Goal: Task Accomplishment & Management: Complete application form

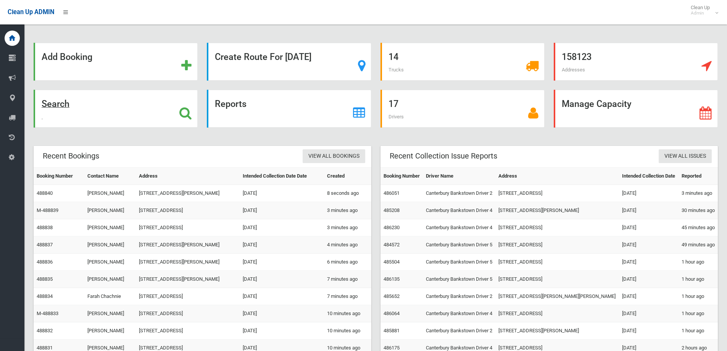
click at [53, 104] on strong "Search" at bounding box center [56, 104] width 28 height 11
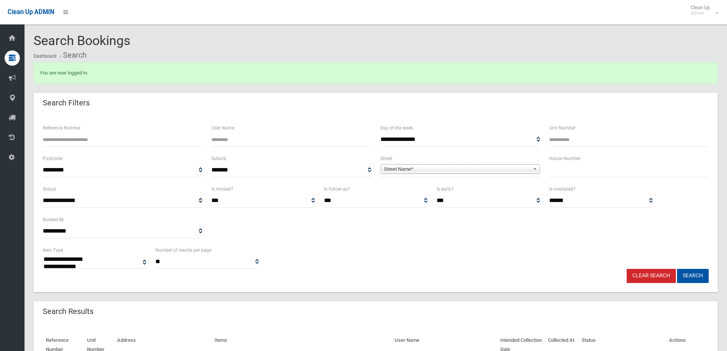
select select
click at [471, 164] on span "**********" at bounding box center [461, 170] width 160 height 14
click at [450, 167] on span "Street Name*" at bounding box center [457, 169] width 146 height 9
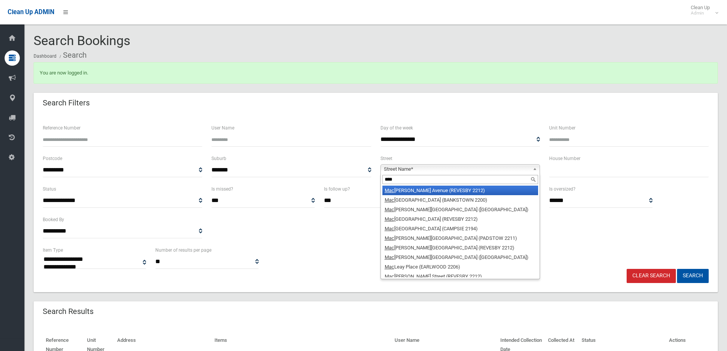
type input "*****"
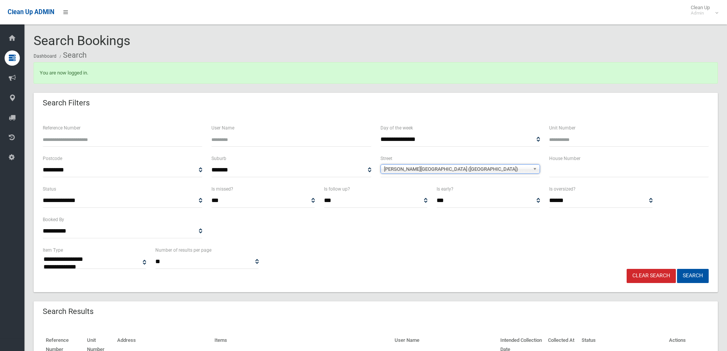
click at [581, 172] on input "text" at bounding box center [629, 170] width 160 height 14
type input "*"
click at [693, 276] on button "Search" at bounding box center [693, 276] width 32 height 14
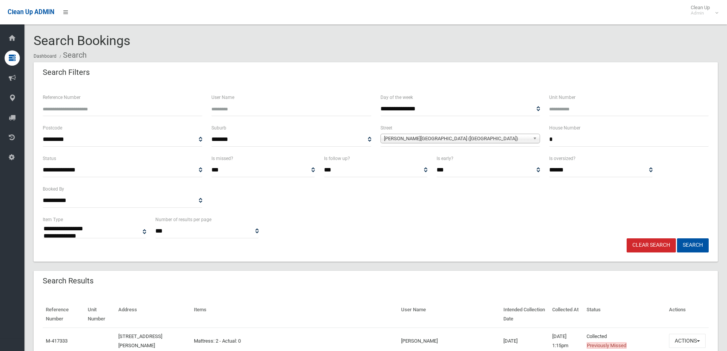
select select
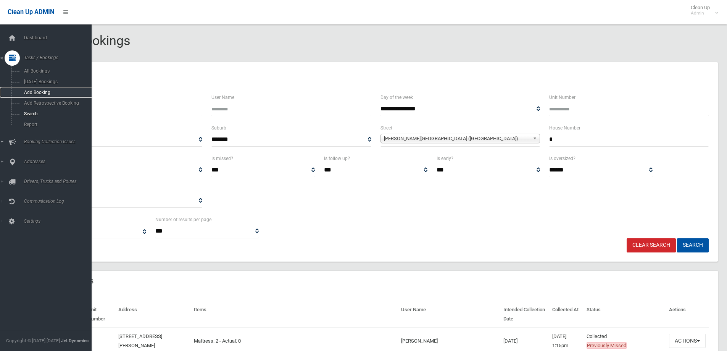
click at [44, 91] on span "Add Booking" at bounding box center [56, 92] width 69 height 5
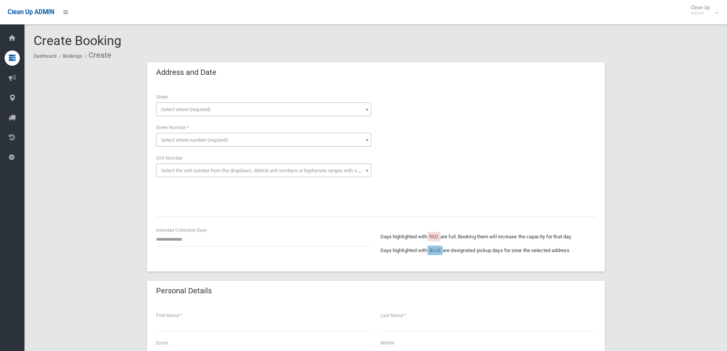
click at [171, 112] on span "Select street (required)" at bounding box center [264, 109] width 212 height 11
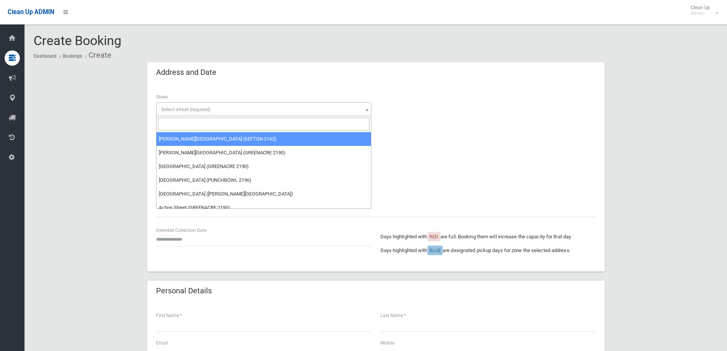
click at [192, 126] on input "search" at bounding box center [264, 124] width 212 height 13
type input "*"
type input "*****"
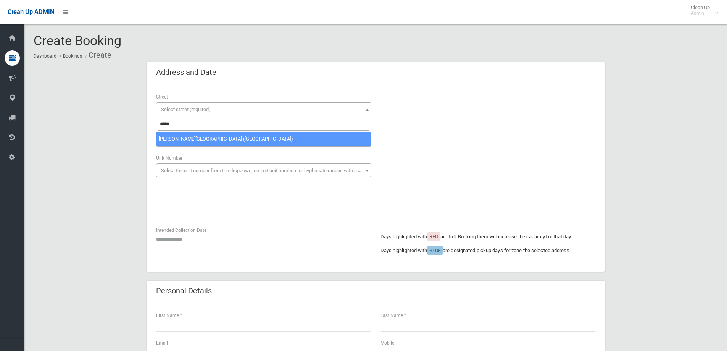
select select "***"
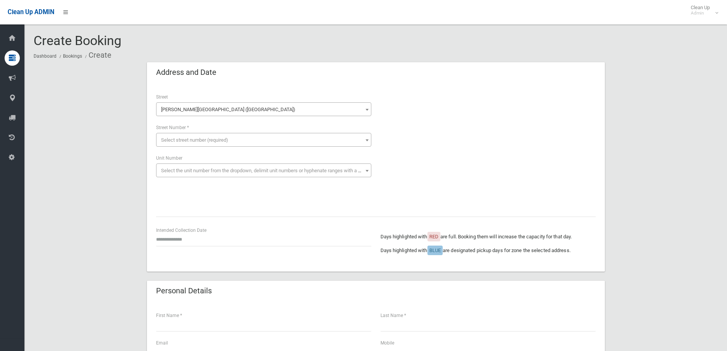
click at [220, 141] on span "Select street number (required)" at bounding box center [194, 140] width 67 height 6
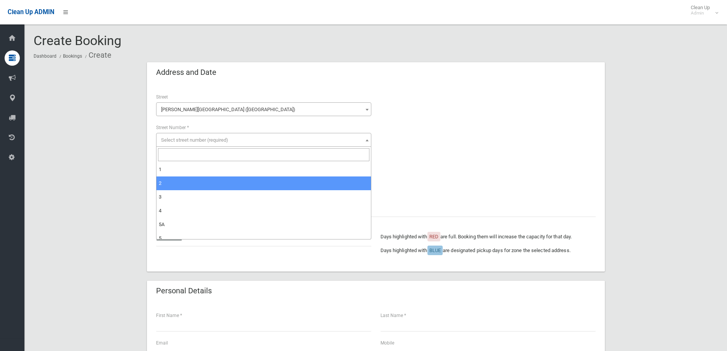
select select "*"
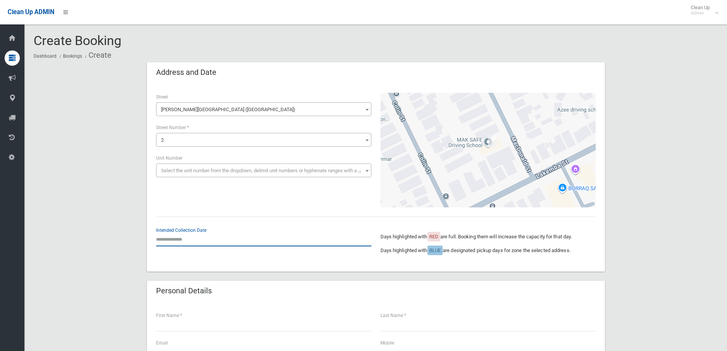
click at [192, 241] on input "text" at bounding box center [263, 239] width 215 height 14
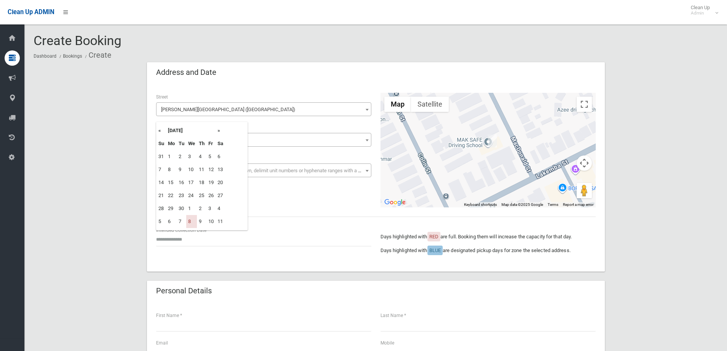
click at [219, 130] on th "»" at bounding box center [221, 130] width 10 height 13
click at [190, 181] on td "15" at bounding box center [191, 182] width 11 height 13
type input "**********"
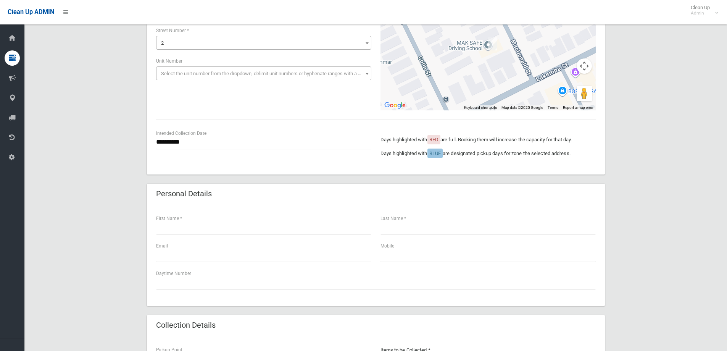
scroll to position [153, 0]
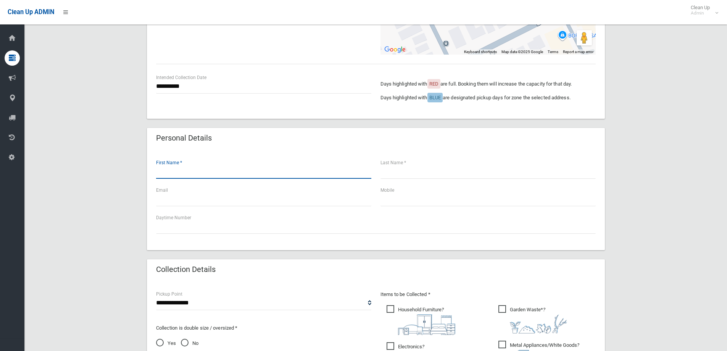
click at [179, 177] on input "text" at bounding box center [263, 172] width 215 height 14
click at [231, 173] on input "*****" at bounding box center [263, 172] width 215 height 14
type input "**********"
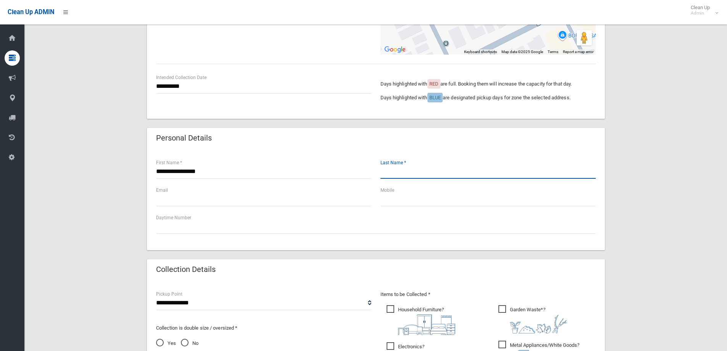
click at [396, 169] on input "text" at bounding box center [488, 172] width 215 height 14
type input "*"
type input "*****"
paste input "**********"
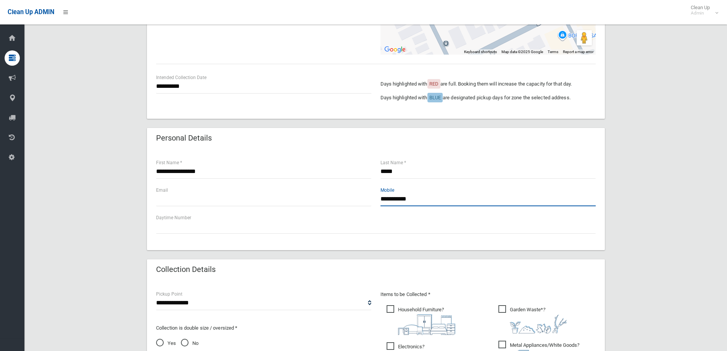
click at [381, 199] on input "**********" at bounding box center [488, 199] width 215 height 14
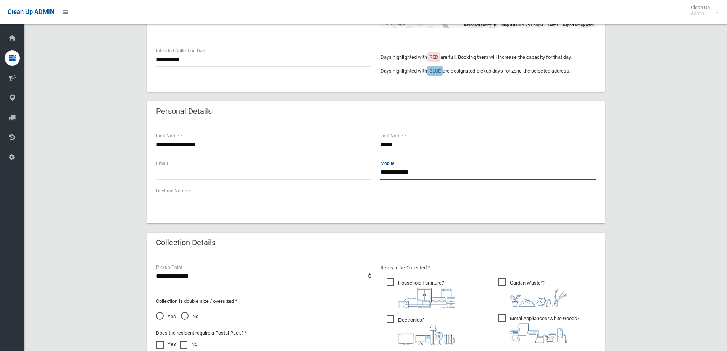
scroll to position [382, 0]
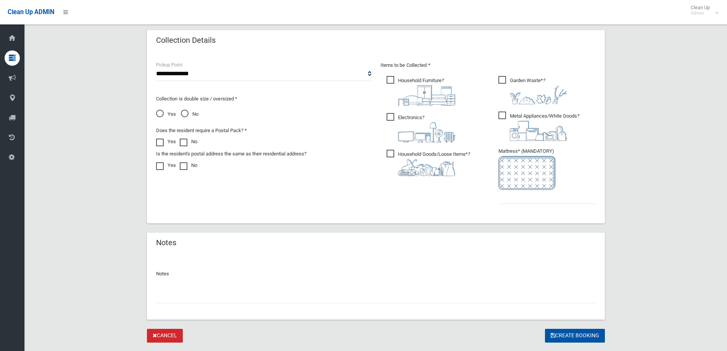
type input "**********"
click at [154, 111] on div "**********" at bounding box center [264, 124] width 225 height 126
click at [158, 113] on span "Yes" at bounding box center [166, 114] width 20 height 9
click at [208, 294] on input "text" at bounding box center [376, 296] width 440 height 14
type input "**********"
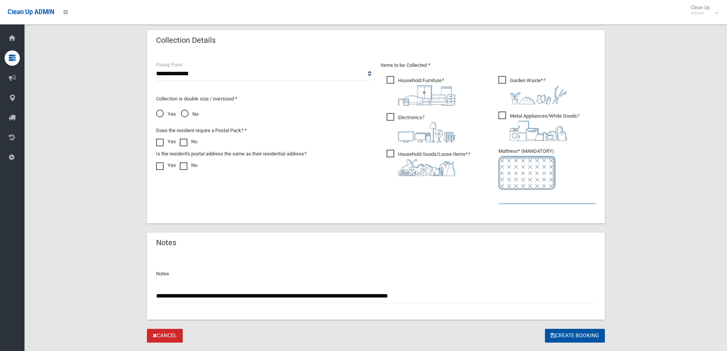
click at [535, 195] on input "text" at bounding box center [547, 197] width 97 height 14
type input "*"
click at [223, 86] on div "**********" at bounding box center [264, 124] width 225 height 126
click at [215, 76] on select "**********" at bounding box center [263, 74] width 215 height 14
select select "*"
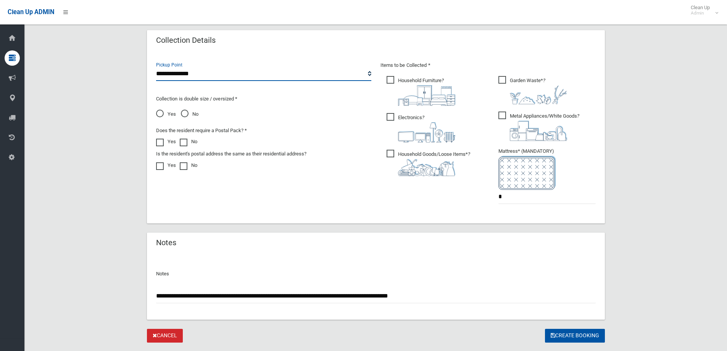
click at [156, 67] on select "**********" at bounding box center [263, 74] width 215 height 14
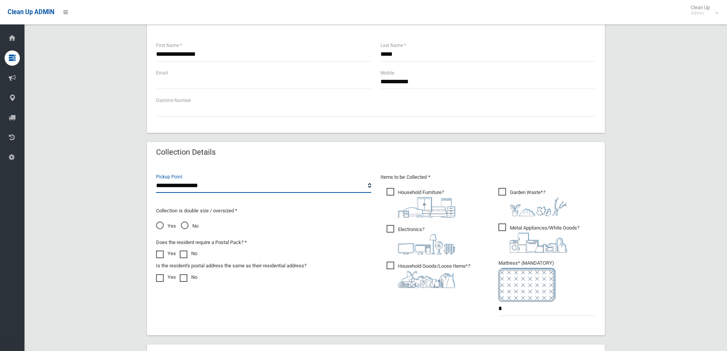
scroll to position [229, 0]
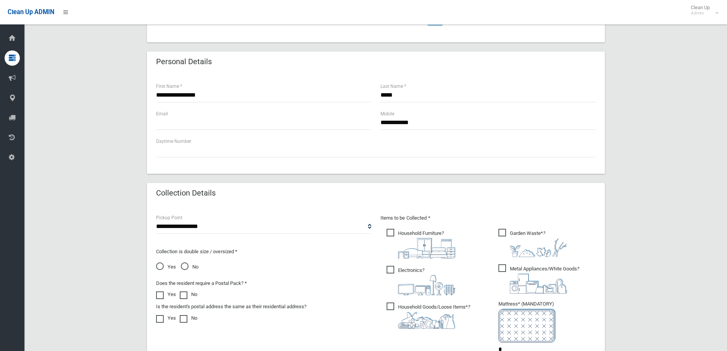
click at [212, 114] on div "Email" at bounding box center [263, 120] width 215 height 20
click at [206, 126] on input "text" at bounding box center [263, 123] width 215 height 14
type input "*"
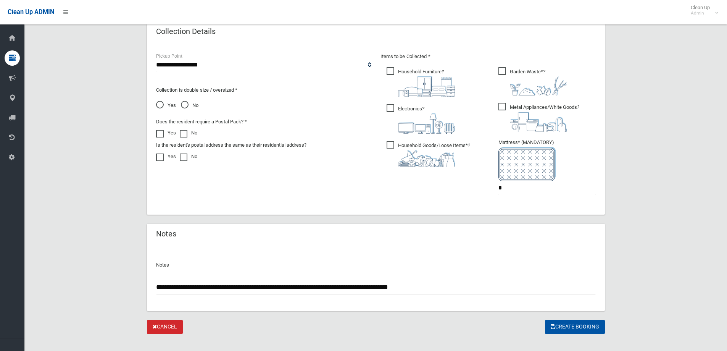
scroll to position [401, 0]
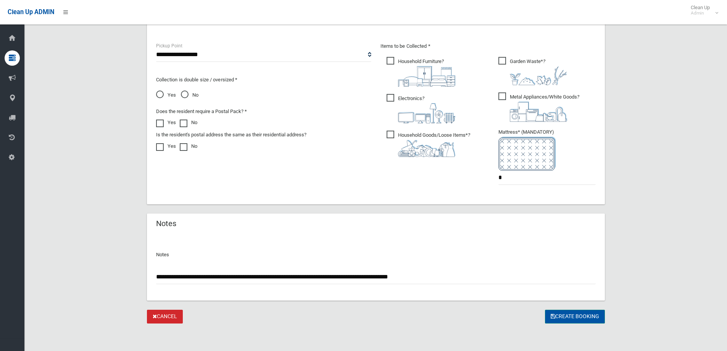
type input "**********"
click at [580, 321] on button "Create Booking" at bounding box center [575, 317] width 60 height 14
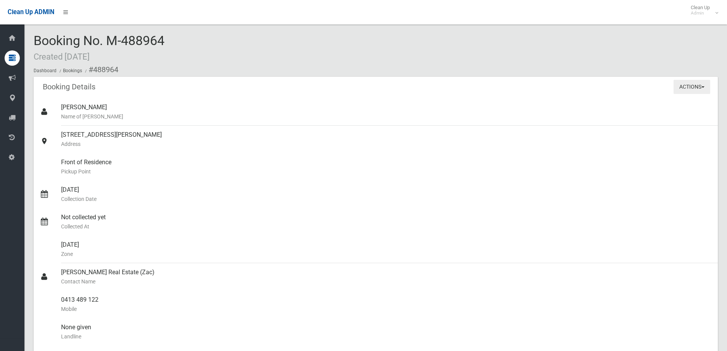
click at [682, 86] on button "Actions" at bounding box center [692, 87] width 37 height 14
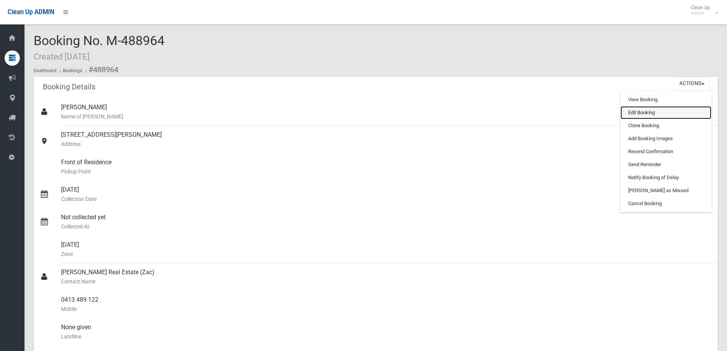
click at [643, 110] on link "Edit Booking" at bounding box center [666, 112] width 91 height 13
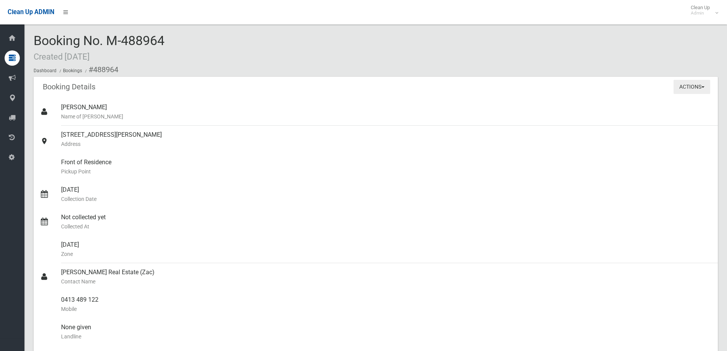
click at [681, 89] on button "Actions" at bounding box center [692, 87] width 37 height 14
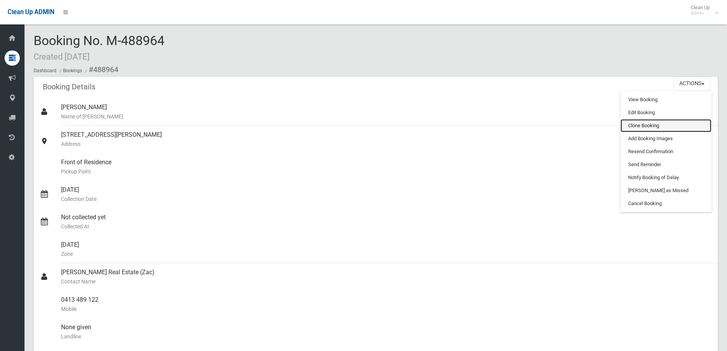
click at [644, 127] on link "Clone Booking" at bounding box center [666, 125] width 91 height 13
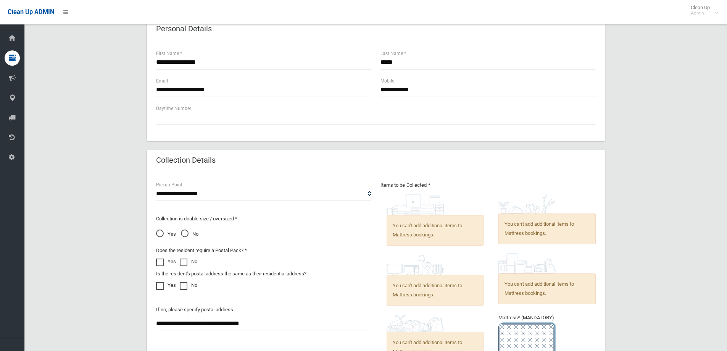
scroll to position [305, 0]
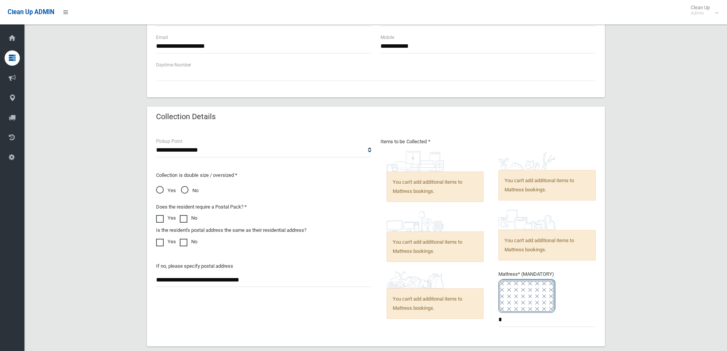
click at [425, 190] on span "You can't add additional items to Mattress bookings." at bounding box center [435, 186] width 97 height 31
click at [529, 186] on span "You can't add additional items to Mattress bookings." at bounding box center [547, 185] width 97 height 31
click at [562, 262] on ul "You can't add additional items to Mattress bookings. *" at bounding box center [544, 242] width 103 height 182
click at [428, 283] on img at bounding box center [415, 279] width 57 height 17
click at [441, 303] on span "You can't add additional items to Mattress bookings." at bounding box center [435, 303] width 97 height 31
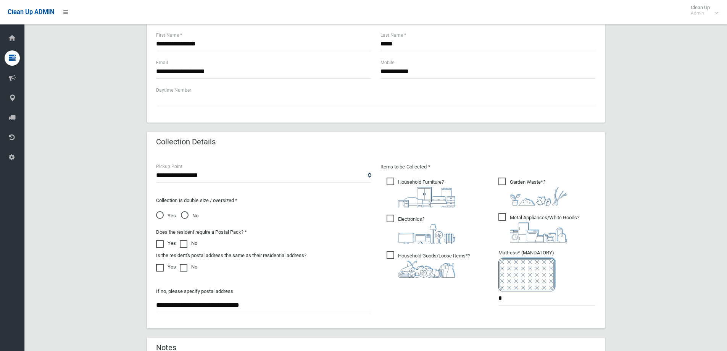
scroll to position [382, 0]
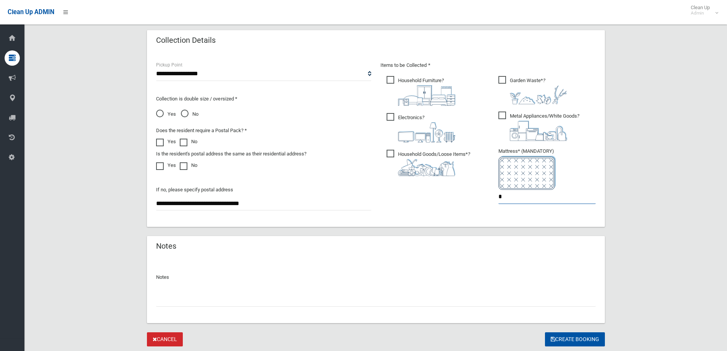
drag, startPoint x: 513, startPoint y: 202, endPoint x: 490, endPoint y: 200, distance: 23.3
click at [490, 200] on div "Items to be Collected * Household Furniture ? *" at bounding box center [488, 137] width 225 height 153
type input "*"
click at [436, 81] on span "Household Furniture ?" at bounding box center [421, 91] width 69 height 30
click at [509, 85] on span "Garden Waste* ?" at bounding box center [533, 90] width 69 height 28
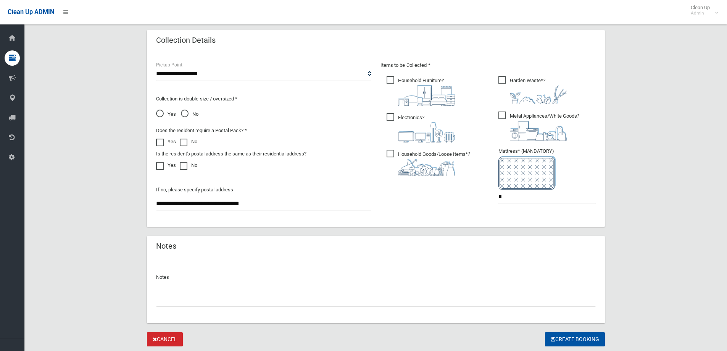
click at [518, 127] on img at bounding box center [538, 131] width 57 height 20
click at [435, 131] on img at bounding box center [426, 132] width 57 height 20
click at [434, 163] on img at bounding box center [426, 167] width 57 height 17
click at [574, 341] on button "Create Booking" at bounding box center [575, 339] width 60 height 14
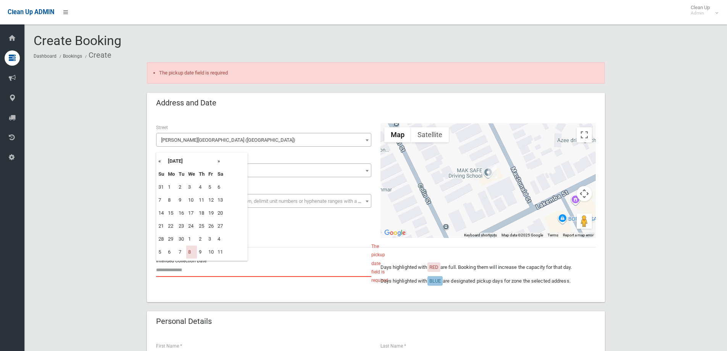
click at [178, 275] on input "text" at bounding box center [263, 270] width 215 height 14
click at [219, 161] on th "»" at bounding box center [221, 161] width 10 height 13
click at [193, 209] on td "15" at bounding box center [191, 213] width 11 height 13
type input "**********"
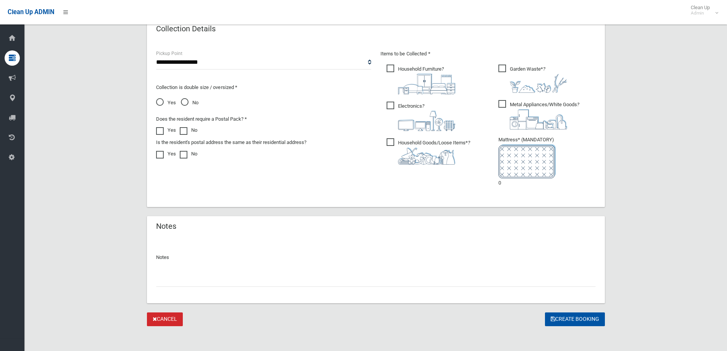
scroll to position [427, 0]
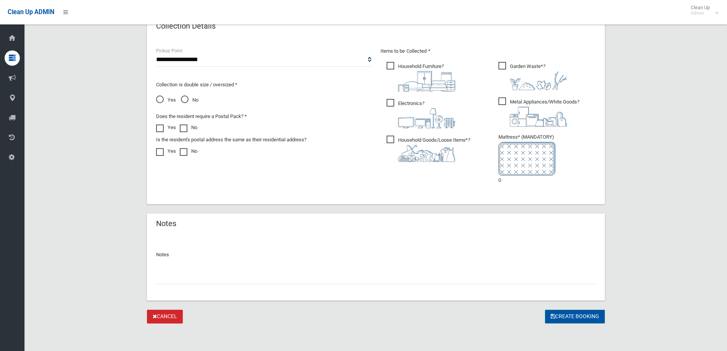
click at [560, 310] on button "Create Booking" at bounding box center [575, 317] width 60 height 14
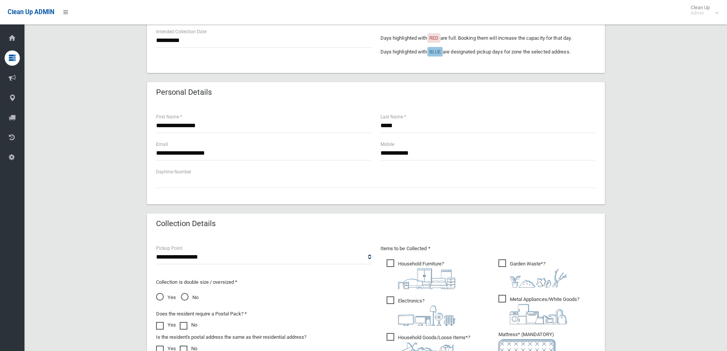
scroll to position [382, 0]
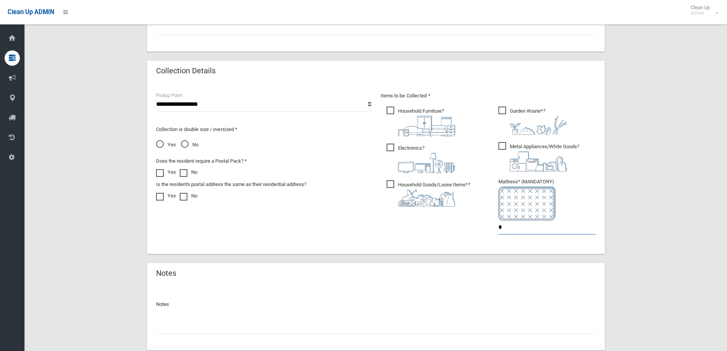
drag, startPoint x: 522, startPoint y: 230, endPoint x: 407, endPoint y: 247, distance: 116.1
click at [407, 246] on div "**********" at bounding box center [376, 168] width 458 height 172
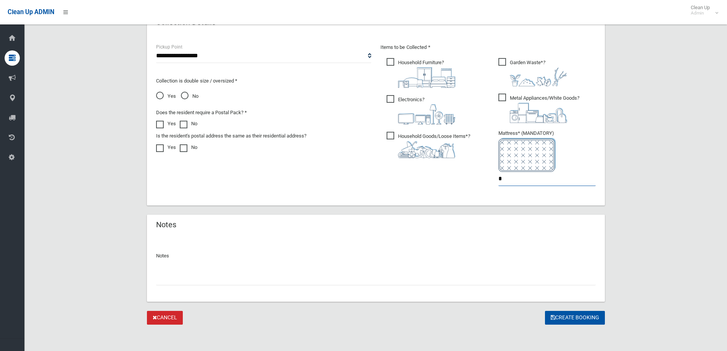
scroll to position [431, 0]
click at [566, 314] on button "Create Booking" at bounding box center [575, 317] width 60 height 14
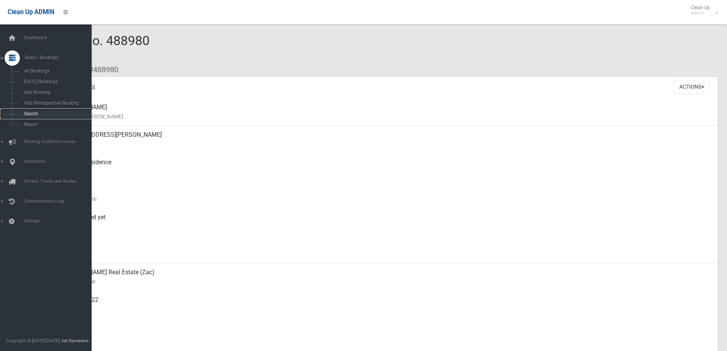
click at [28, 112] on span "Search" at bounding box center [56, 113] width 69 height 5
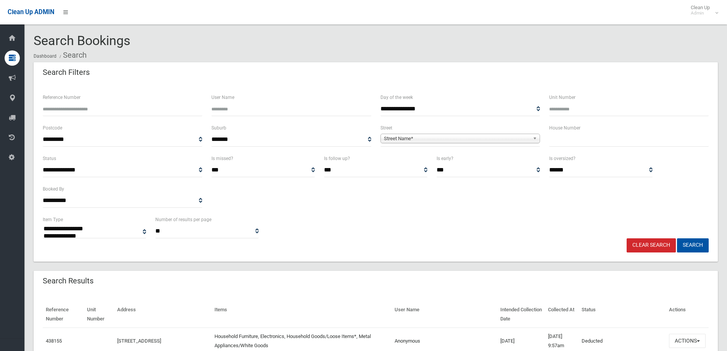
select select
click at [76, 108] on input "Reference Number" at bounding box center [123, 109] width 160 height 14
type input "******"
click at [695, 240] on button "Search" at bounding box center [693, 245] width 32 height 14
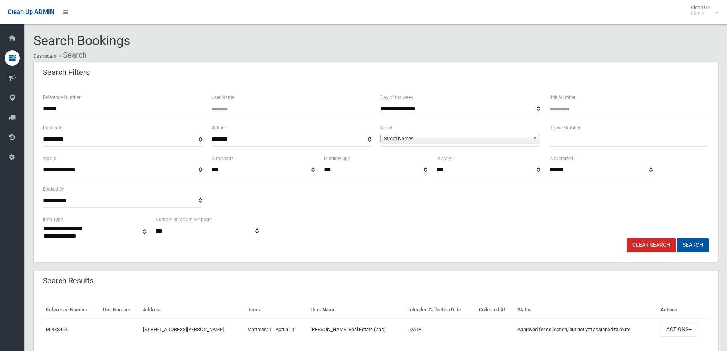
select select
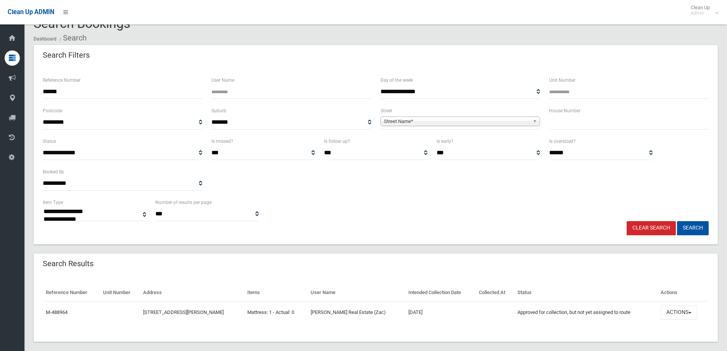
scroll to position [26, 0]
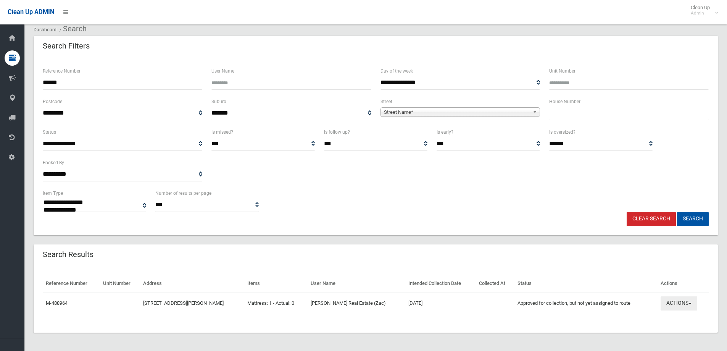
click at [690, 307] on button "Actions" at bounding box center [679, 303] width 37 height 14
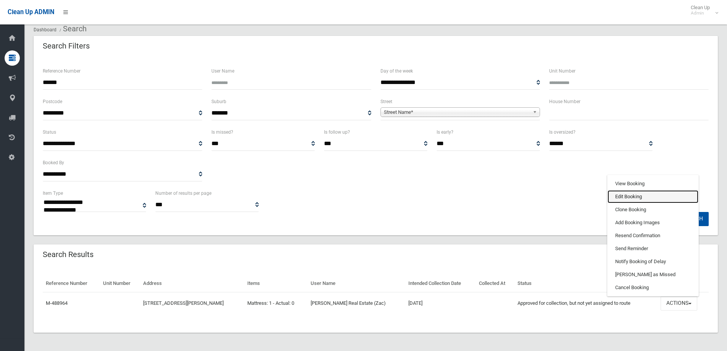
click at [638, 200] on link "Edit Booking" at bounding box center [653, 196] width 91 height 13
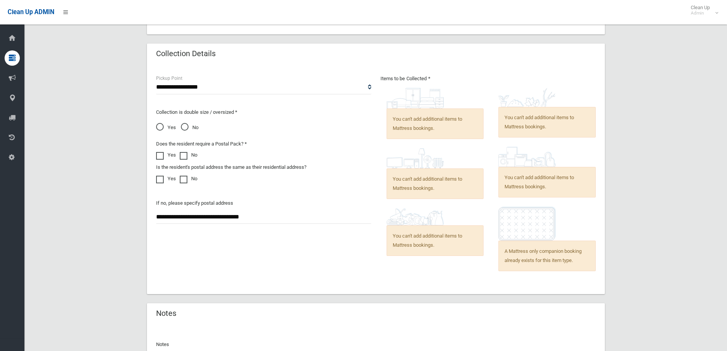
scroll to position [573, 0]
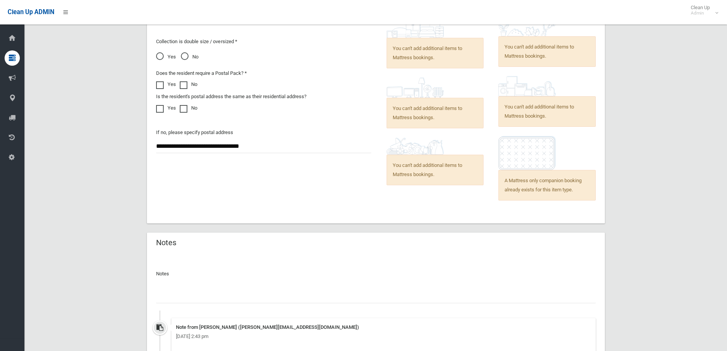
click at [234, 294] on input "text" at bounding box center [376, 296] width 440 height 14
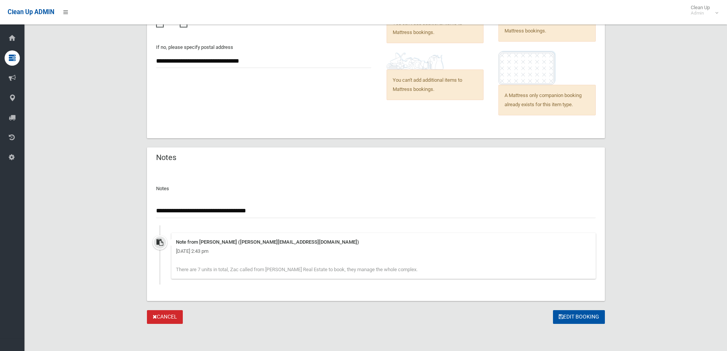
scroll to position [658, 0]
type input "**********"
click at [561, 319] on button "Edit Booking" at bounding box center [579, 317] width 52 height 14
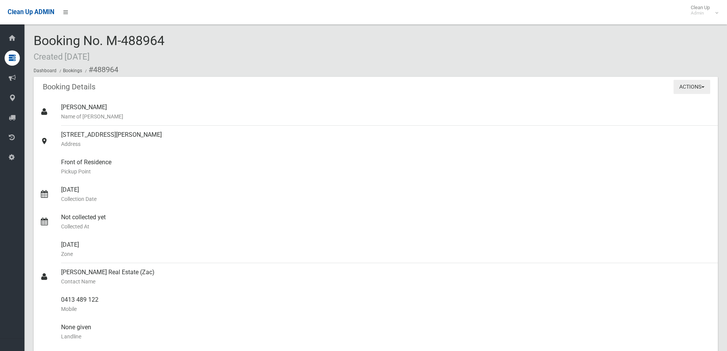
click at [691, 90] on button "Actions" at bounding box center [692, 87] width 37 height 14
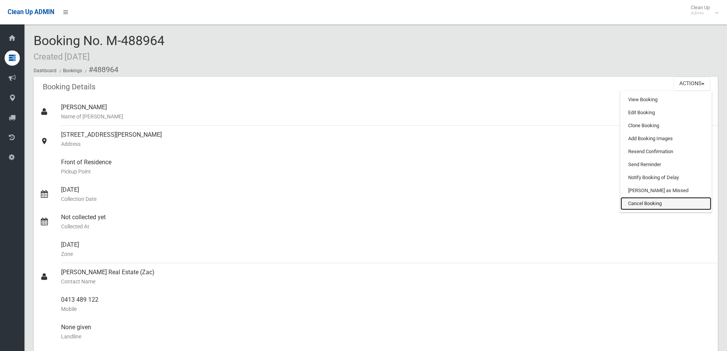
click at [638, 204] on link "Cancel Booking" at bounding box center [666, 203] width 91 height 13
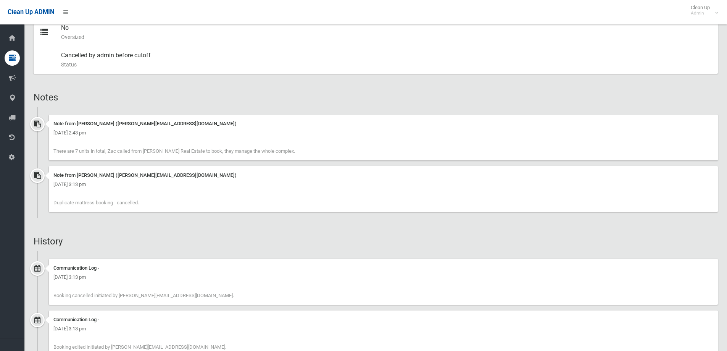
scroll to position [76, 0]
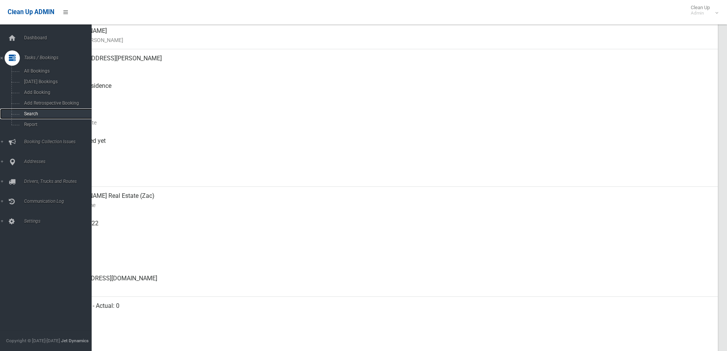
click at [31, 116] on span "Search" at bounding box center [56, 113] width 69 height 5
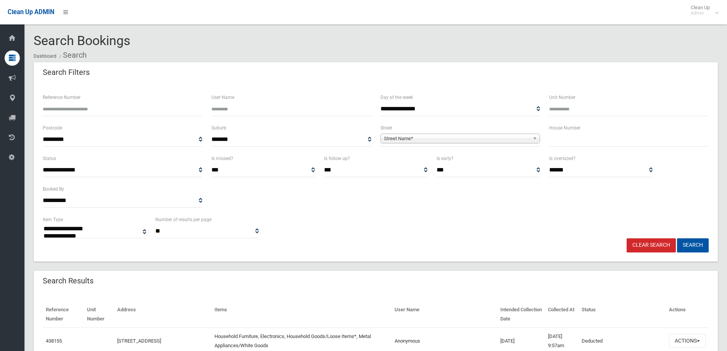
select select
click at [394, 138] on span "Street Name*" at bounding box center [457, 138] width 146 height 9
type input "*****"
click at [460, 161] on li "MacDo nald [STREET_ADDRESS])" at bounding box center [461, 160] width 156 height 10
click at [569, 137] on input "text" at bounding box center [629, 139] width 160 height 14
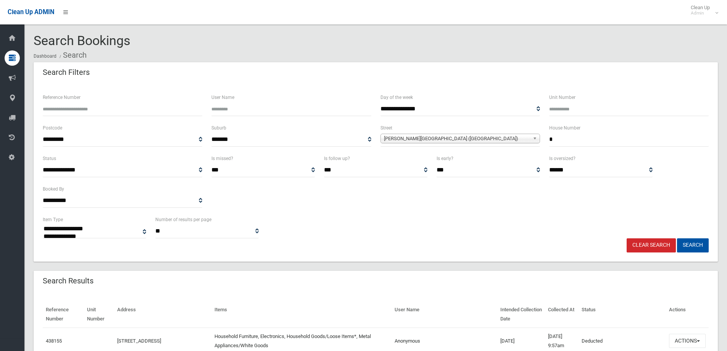
type input "*"
click at [677, 238] on button "Search" at bounding box center [693, 245] width 32 height 14
click at [693, 246] on button "Search" at bounding box center [693, 245] width 32 height 14
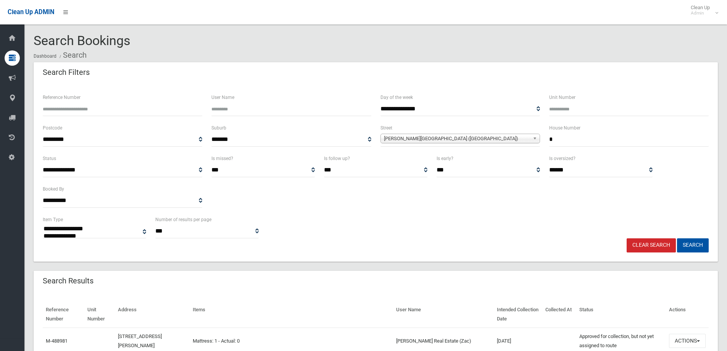
select select
drag, startPoint x: 693, startPoint y: 246, endPoint x: 593, endPoint y: 254, distance: 100.4
click at [693, 246] on button "Search" at bounding box center [693, 245] width 32 height 14
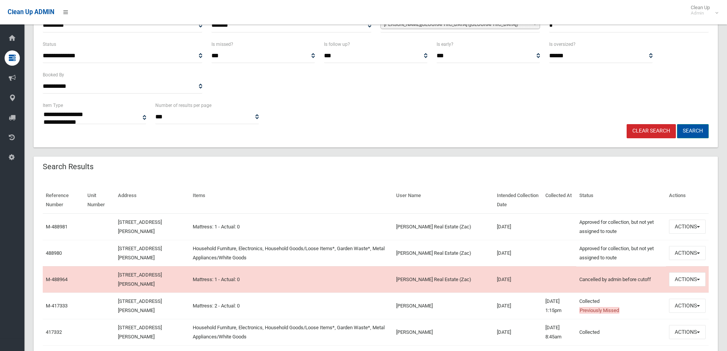
scroll to position [115, 0]
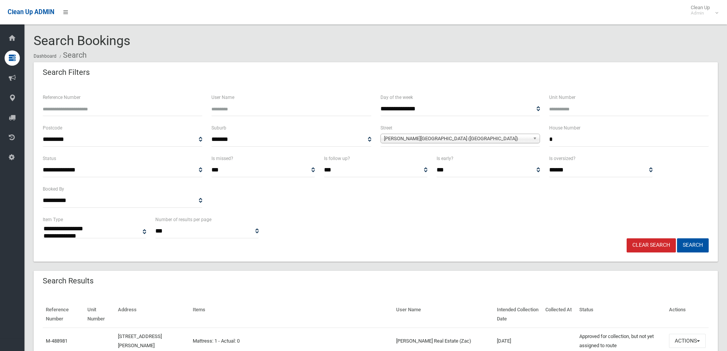
select select
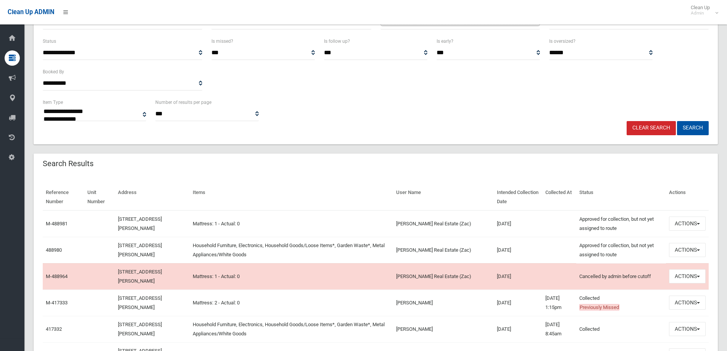
scroll to position [153, 0]
